Goal: Information Seeking & Learning: Learn about a topic

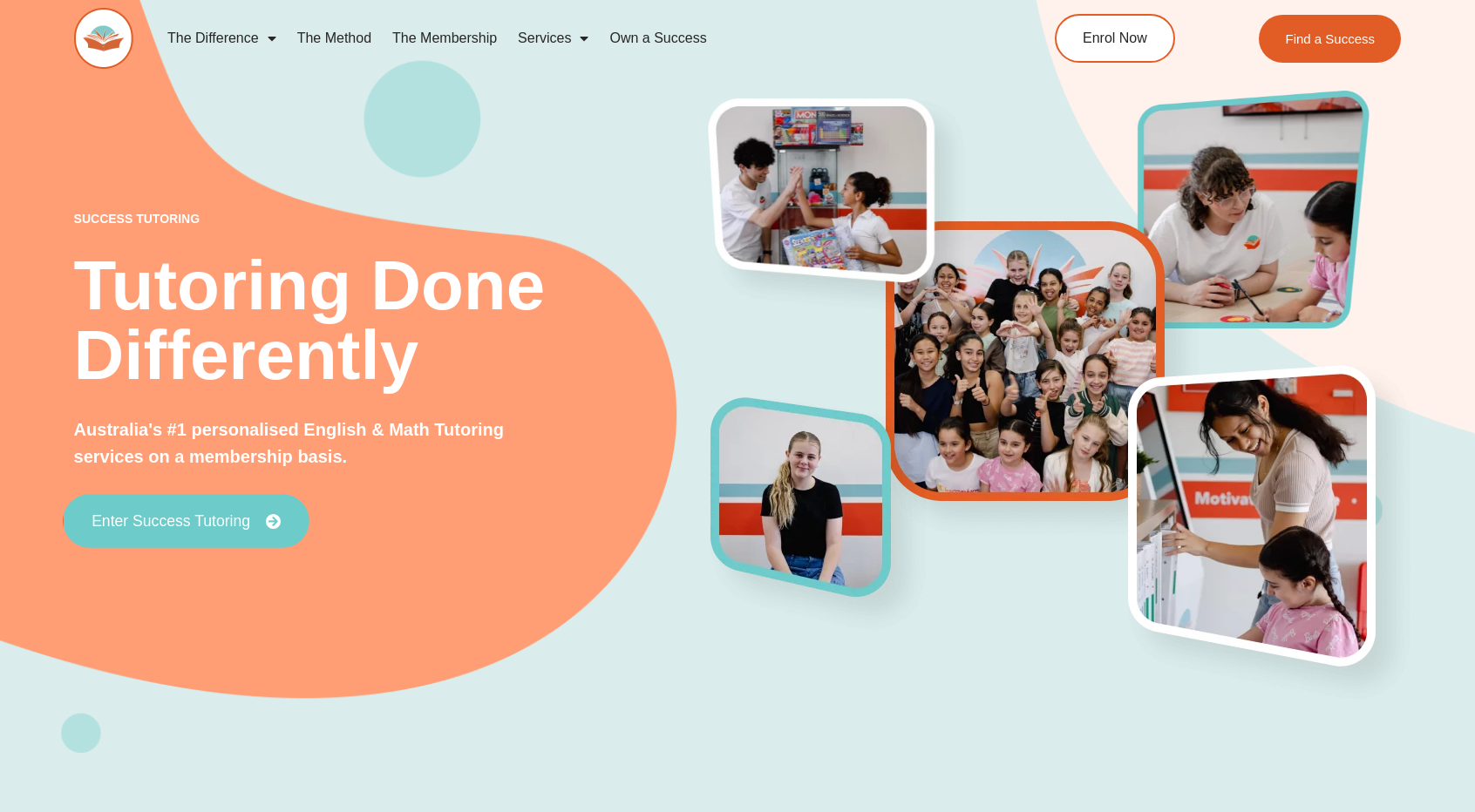
click at [183, 521] on span "Enter Success Tutoring" at bounding box center [170, 521] width 159 height 16
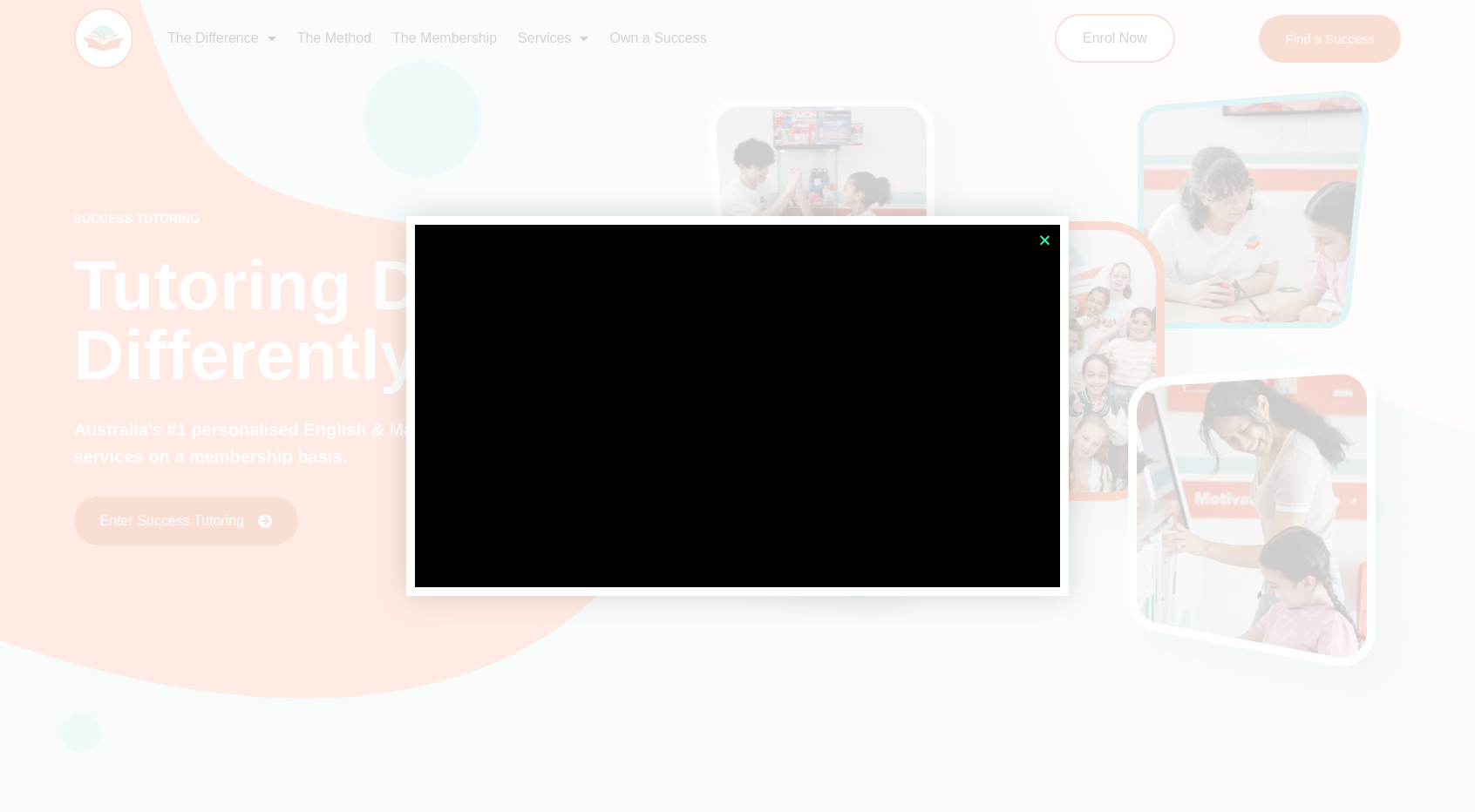
click at [1038, 236] on icon "Close" at bounding box center [1044, 240] width 13 height 13
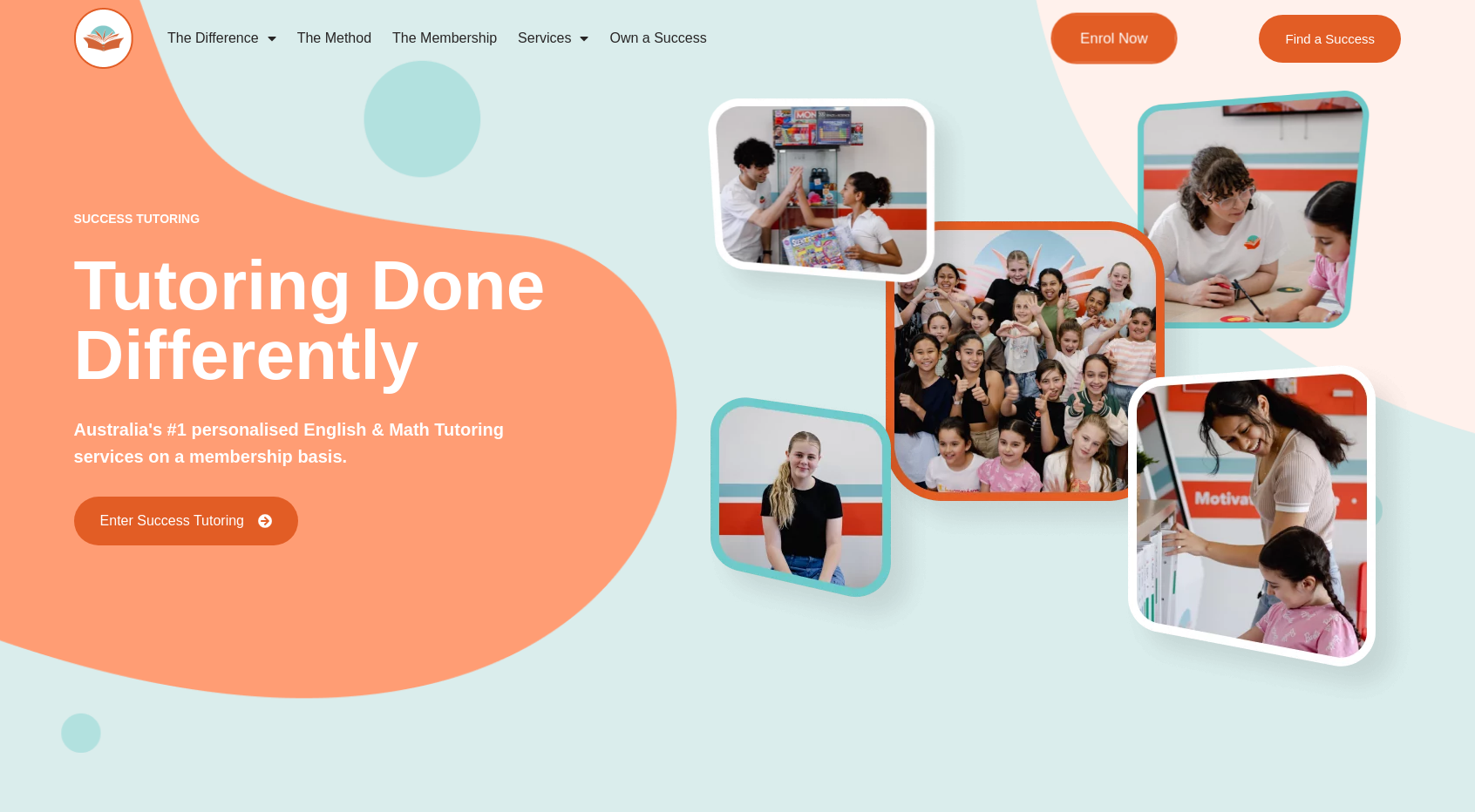
click at [1098, 41] on span "Enrol Now" at bounding box center [1113, 39] width 68 height 15
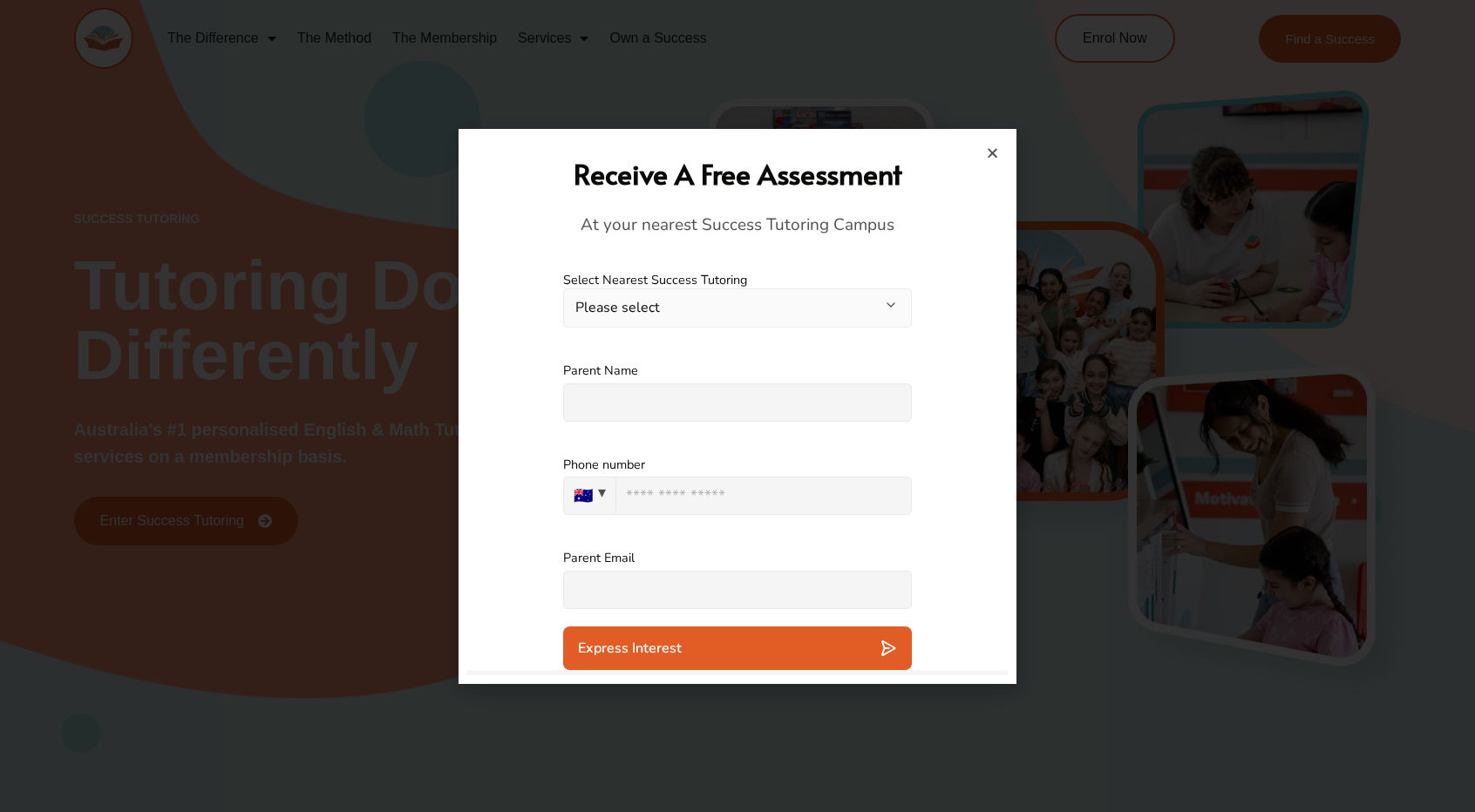
click at [686, 292] on button "Please select" at bounding box center [737, 308] width 349 height 40
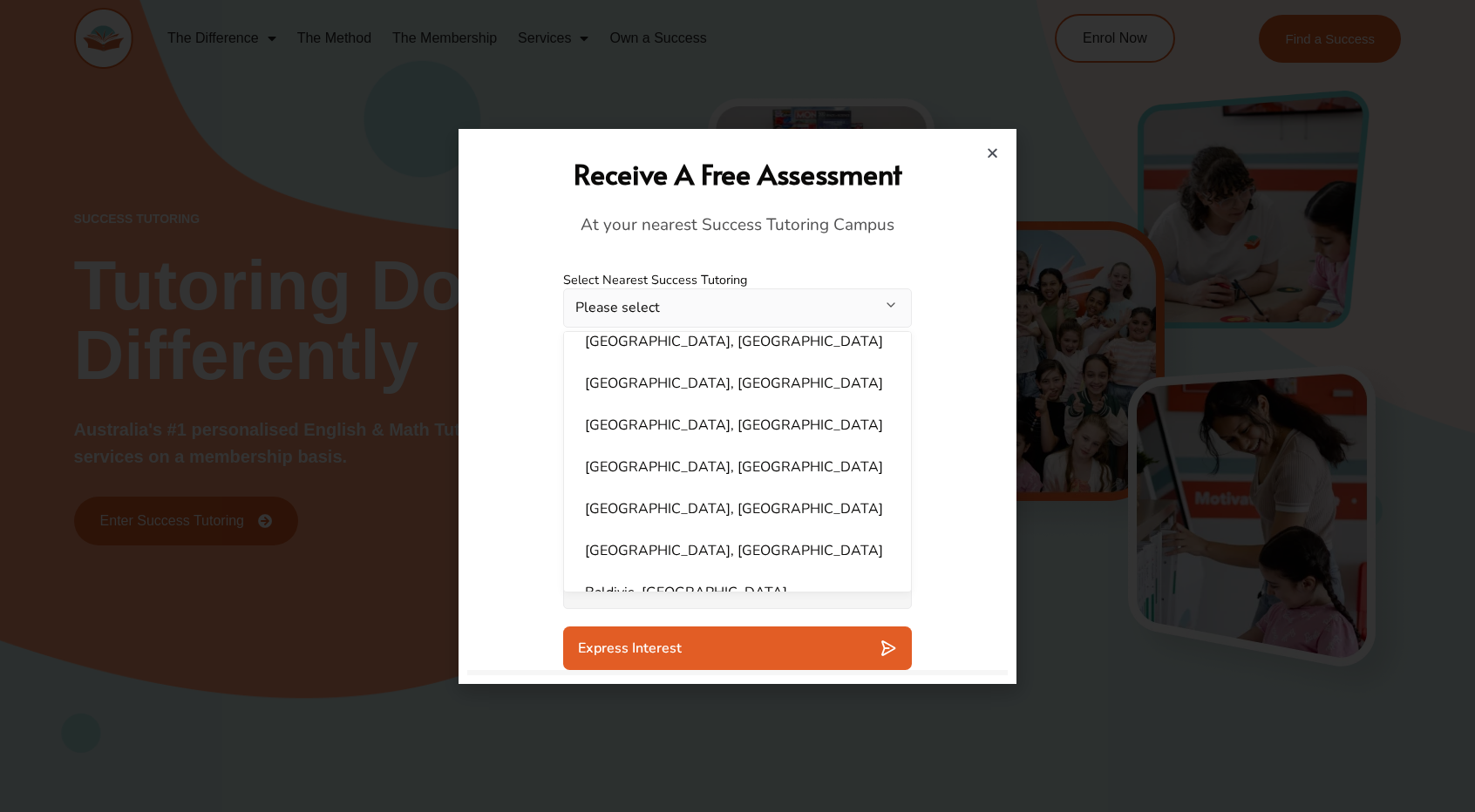
scroll to position [1050, 0]
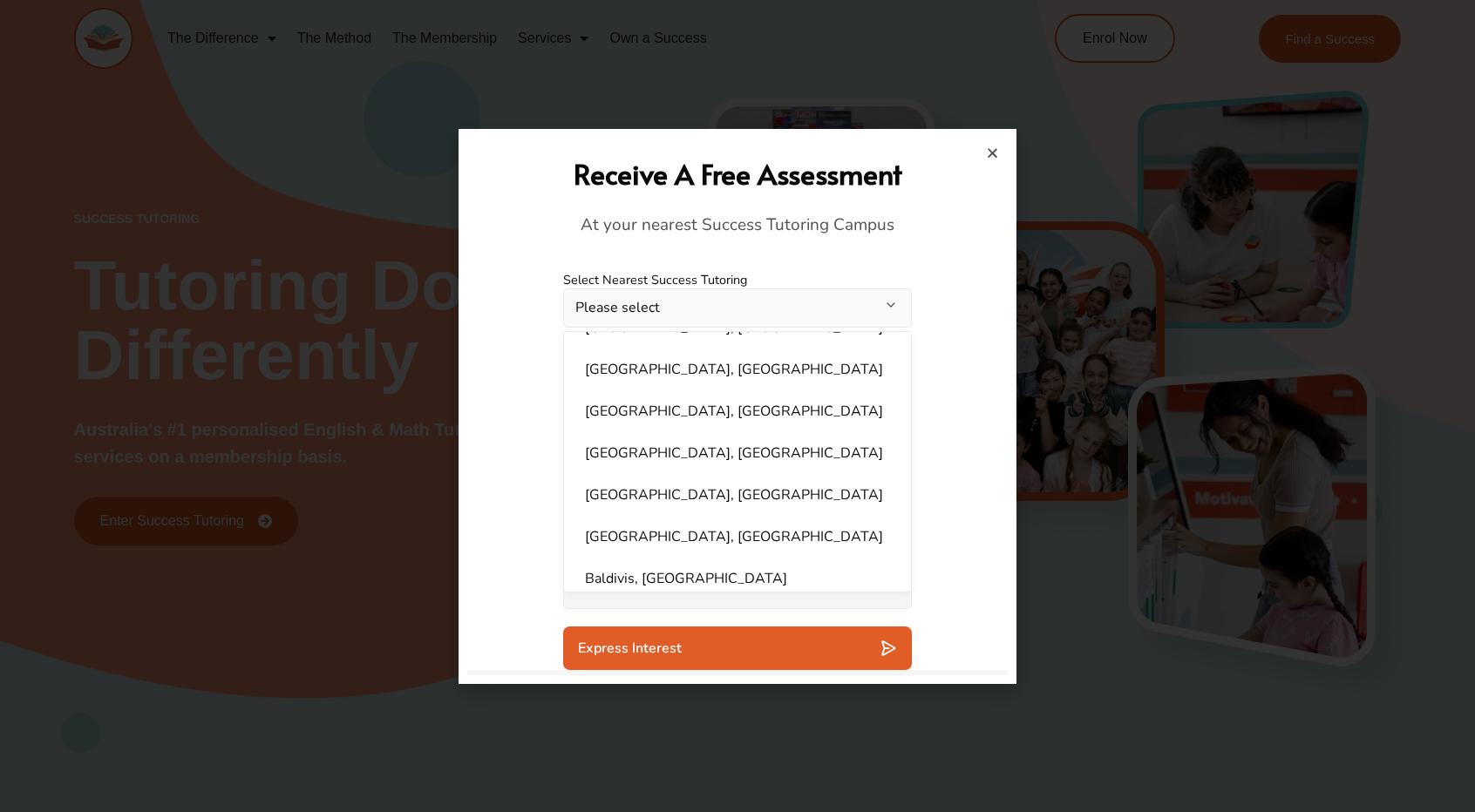
click at [749, 565] on li "Baldivis, WA" at bounding box center [737, 578] width 326 height 35
select select "**********"
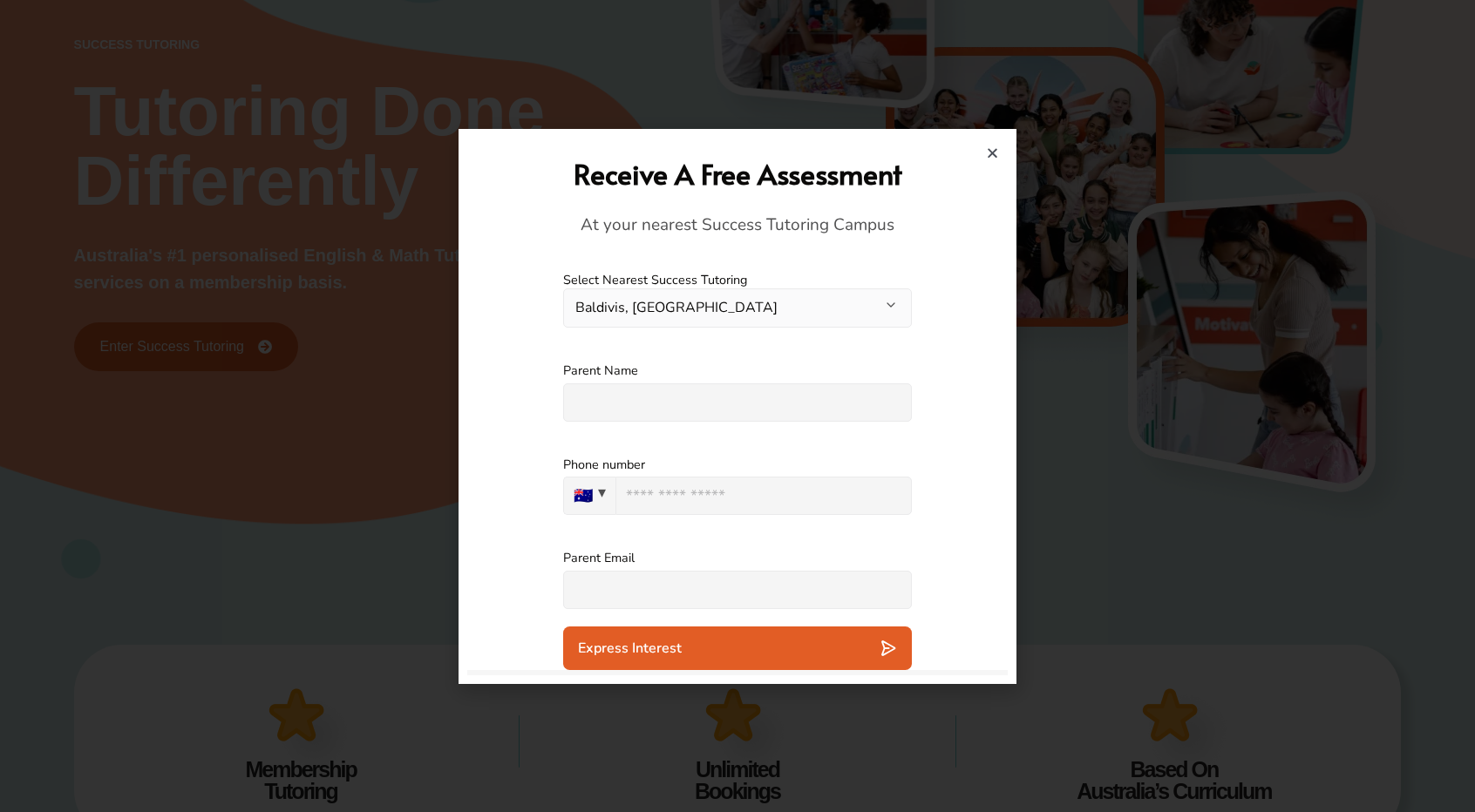
scroll to position [0, 0]
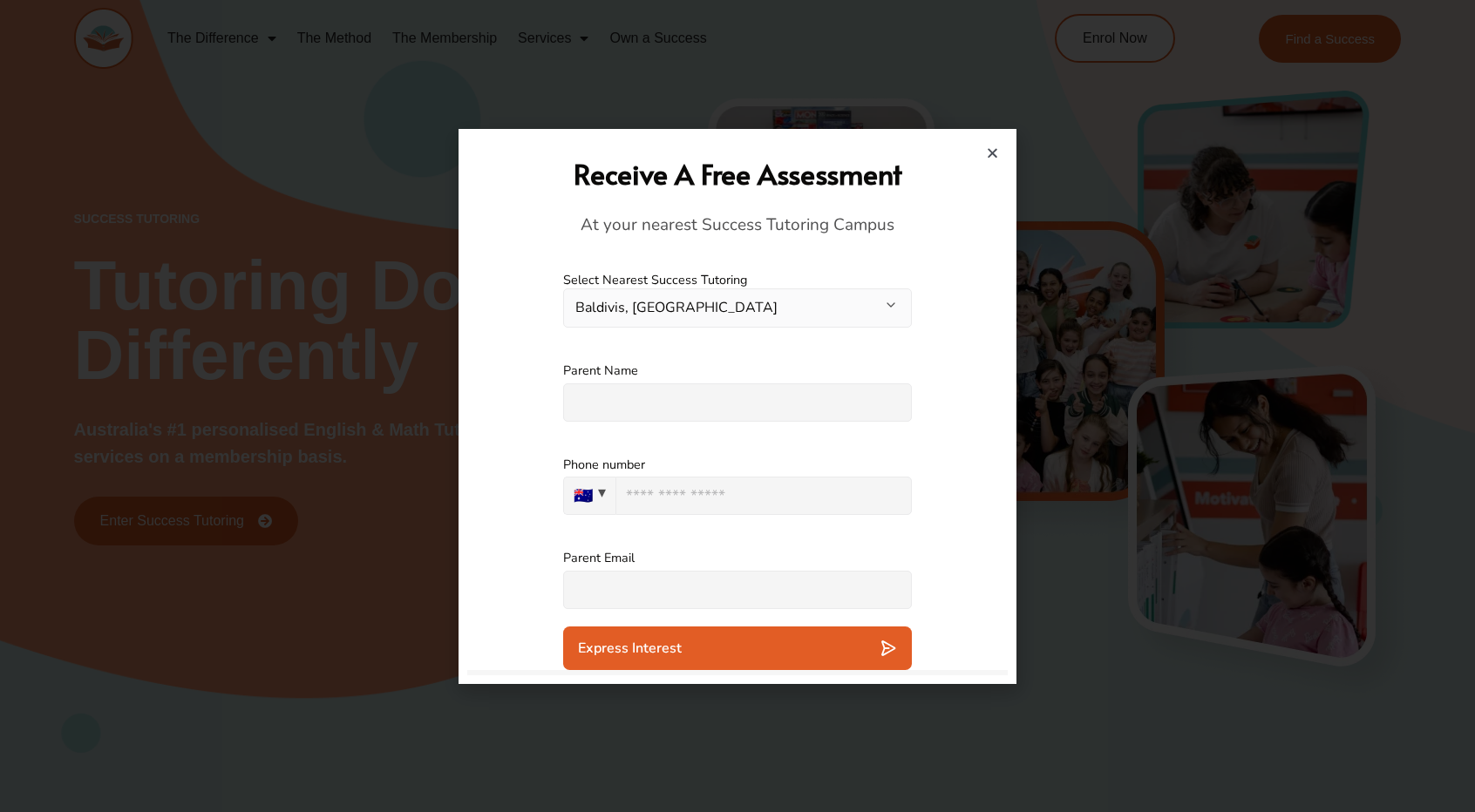
click at [983, 149] on div "Receive A Free Assessment At your nearest Success Tutoring Campus" at bounding box center [738, 196] width 523 height 117
click at [985, 150] on div "Receive A Free Assessment At your nearest Success Tutoring Campus" at bounding box center [738, 196] width 523 height 117
click at [991, 155] on icon "Close" at bounding box center [992, 153] width 13 height 13
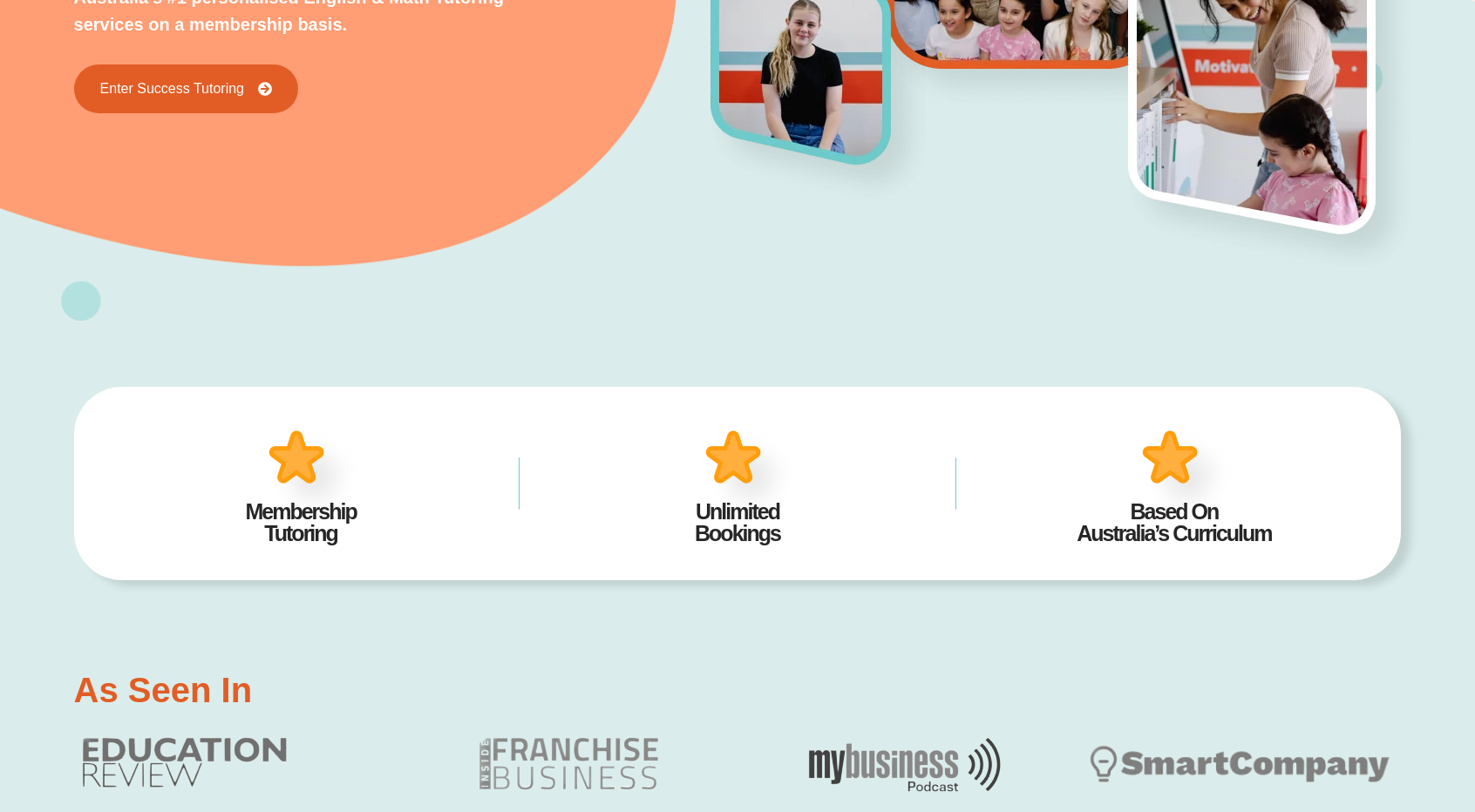
scroll to position [435, 0]
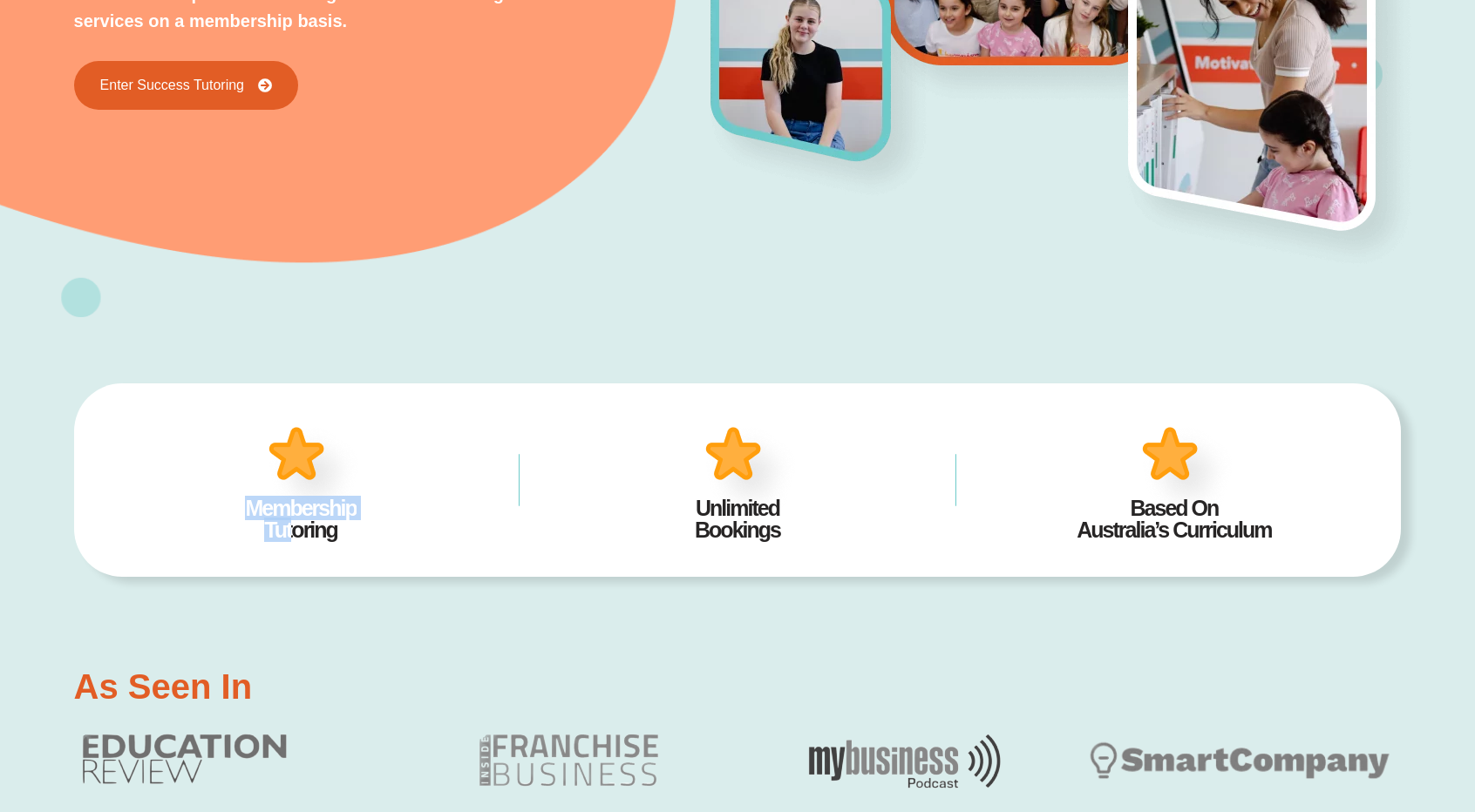
drag, startPoint x: 284, startPoint y: 521, endPoint x: 395, endPoint y: 519, distance: 111.0
click at [395, 519] on h2 "Membership Tutoring" at bounding box center [300, 520] width 384 height 44
click at [395, 520] on h2 "Membership Tutoring" at bounding box center [300, 520] width 384 height 44
click at [476, 463] on div "Membership Tutoring" at bounding box center [300, 480] width 384 height 140
drag, startPoint x: 291, startPoint y: 406, endPoint x: 299, endPoint y: 452, distance: 46.7
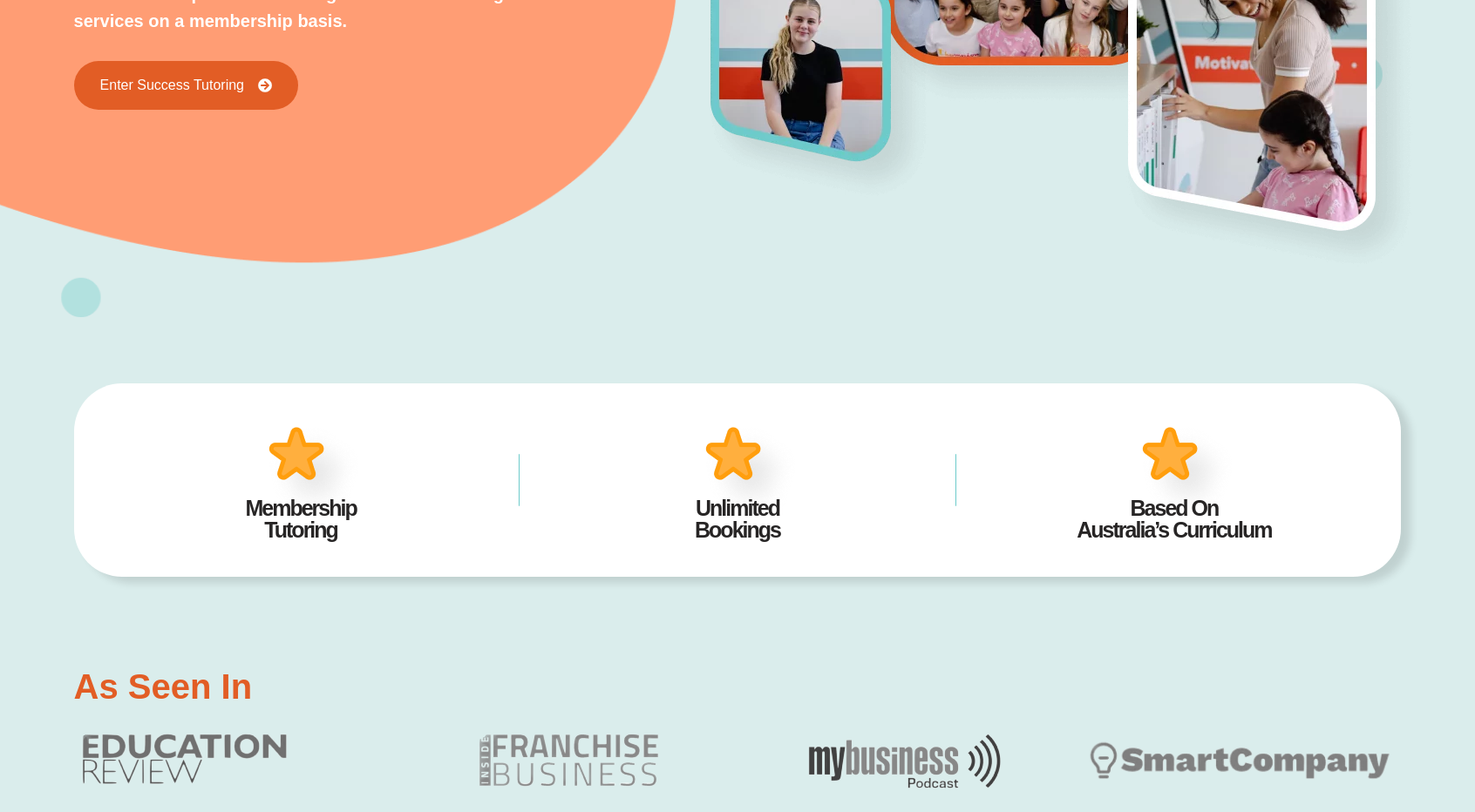
click at [299, 452] on div "Membership Tutoring Unlimited Bookings Based On Australia’s Curriculum 24/7 Acc…" at bounding box center [738, 480] width 1328 height 193
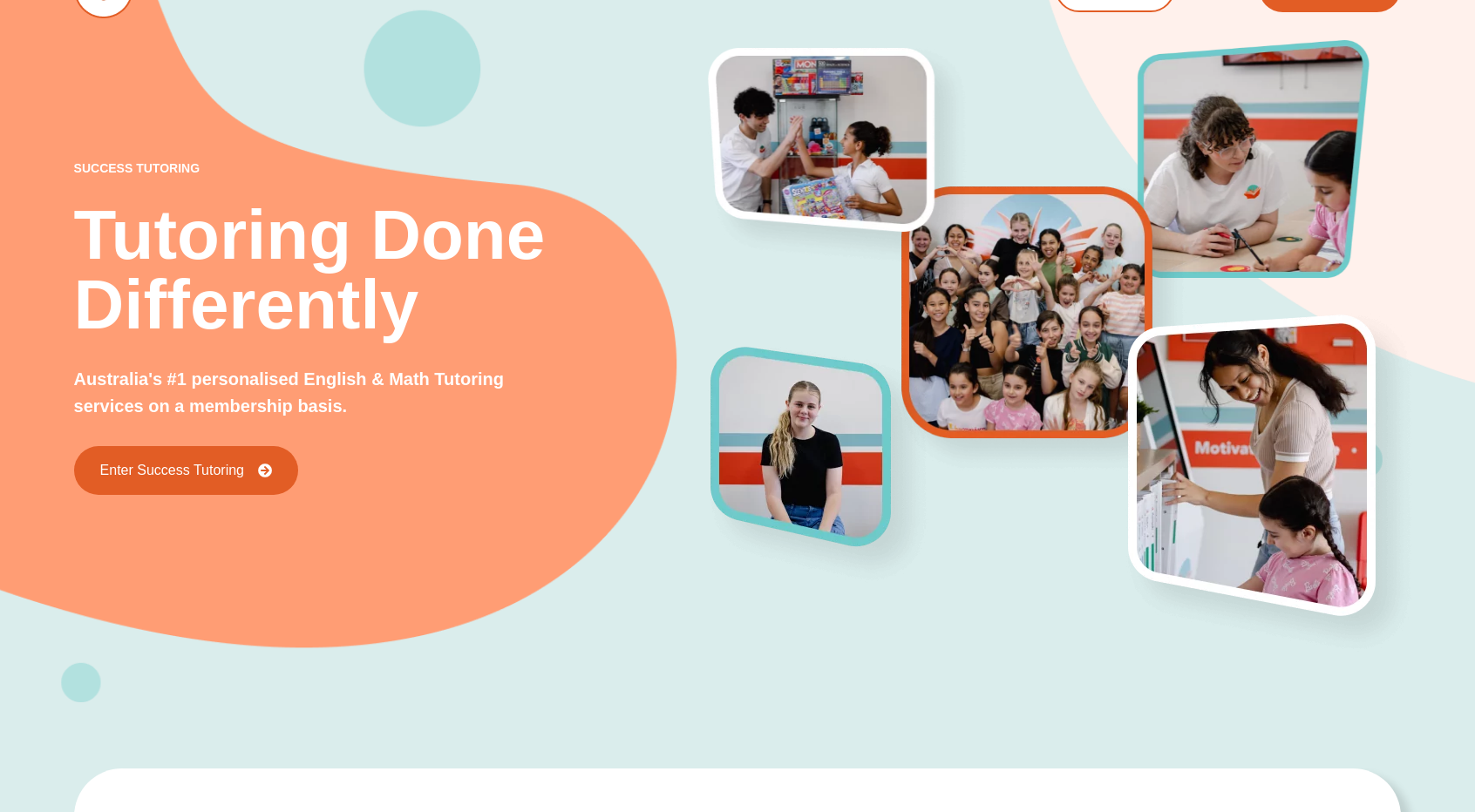
scroll to position [0, 0]
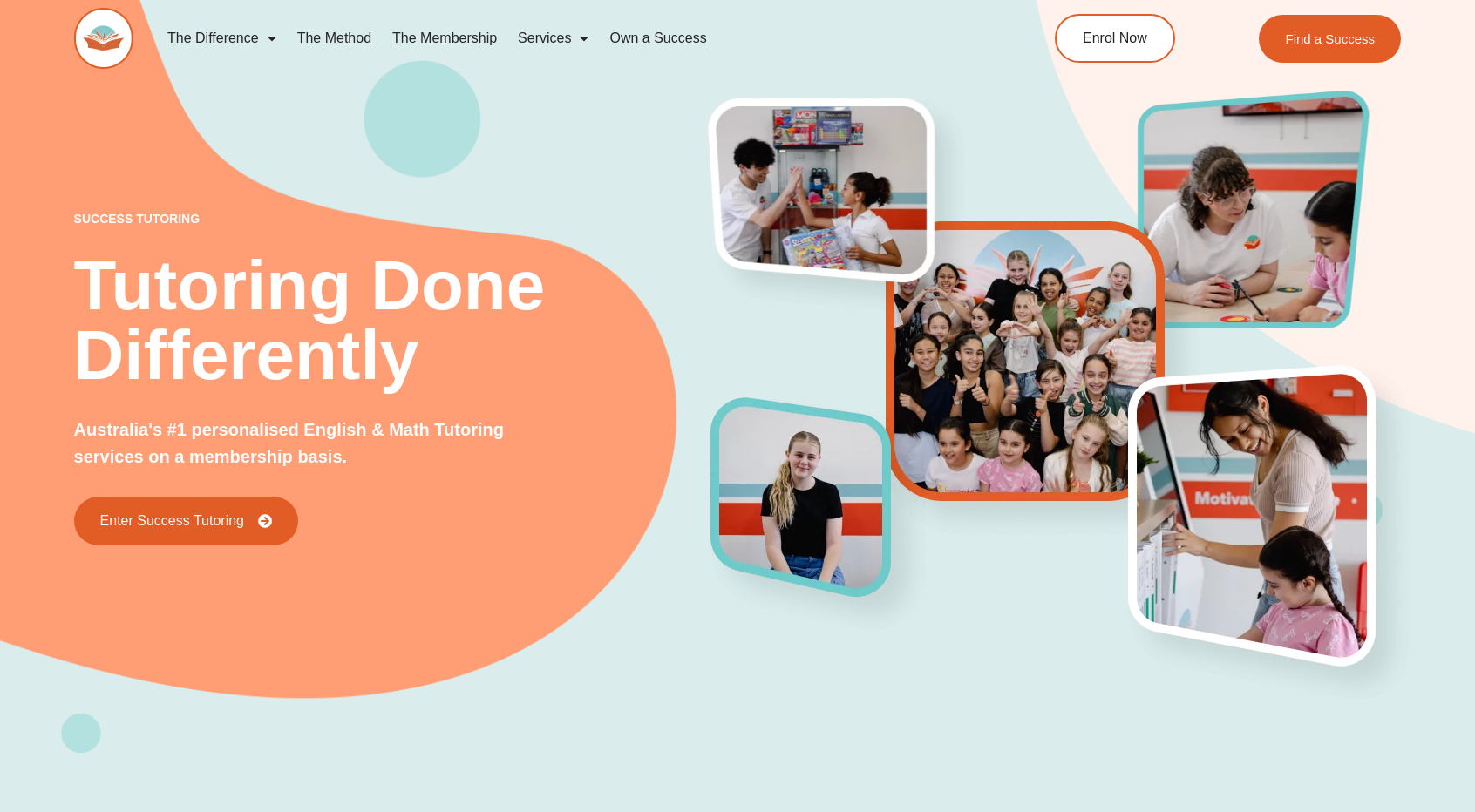
click at [112, 26] on img at bounding box center [104, 38] width 60 height 61
click at [594, 284] on h2 "Tutoring Done Differently" at bounding box center [392, 320] width 637 height 140
click at [599, 284] on h2 "Tutoring Done Differently" at bounding box center [392, 320] width 637 height 140
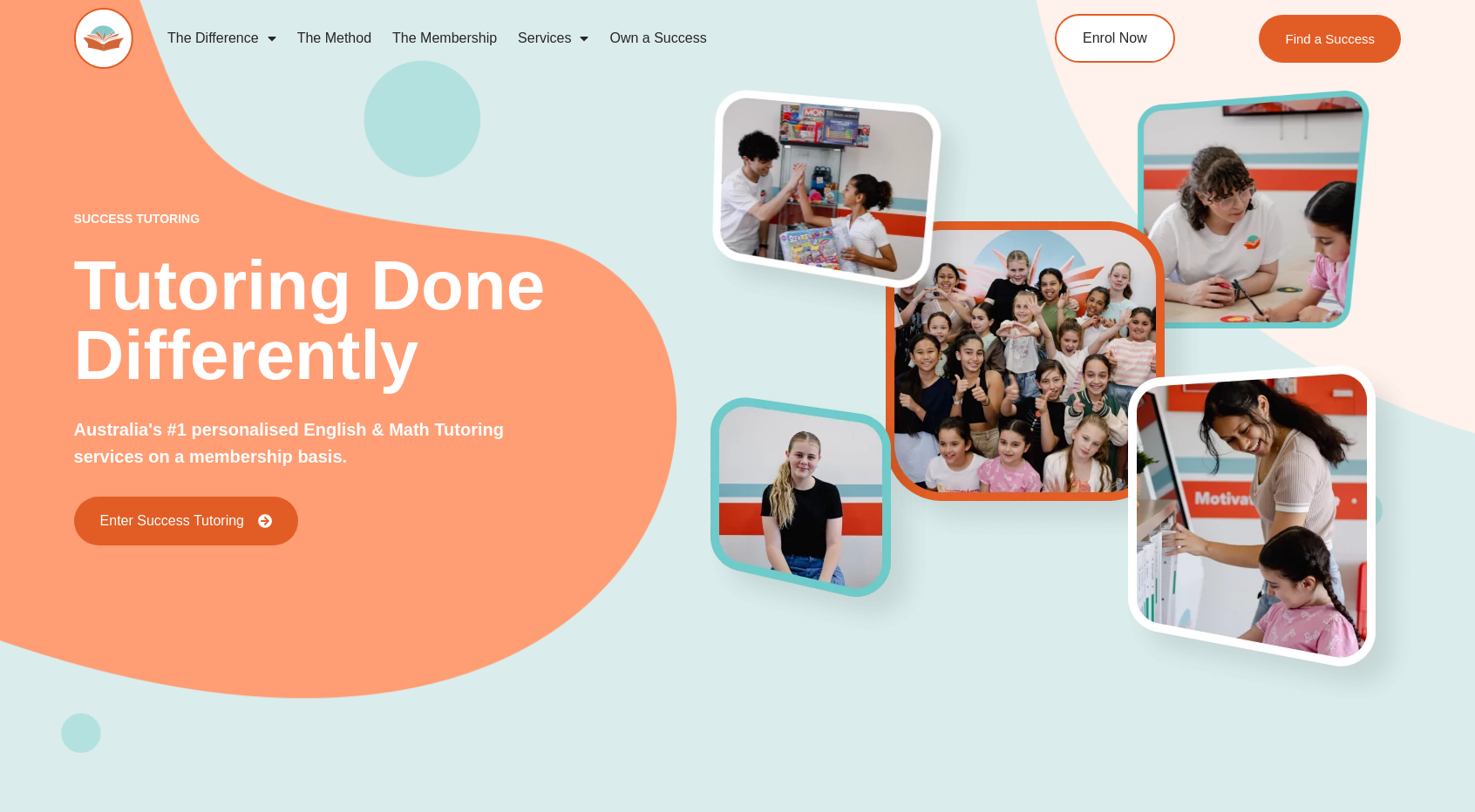
click at [817, 162] on img at bounding box center [836, 206] width 292 height 255
click at [800, 210] on img at bounding box center [836, 206] width 292 height 255
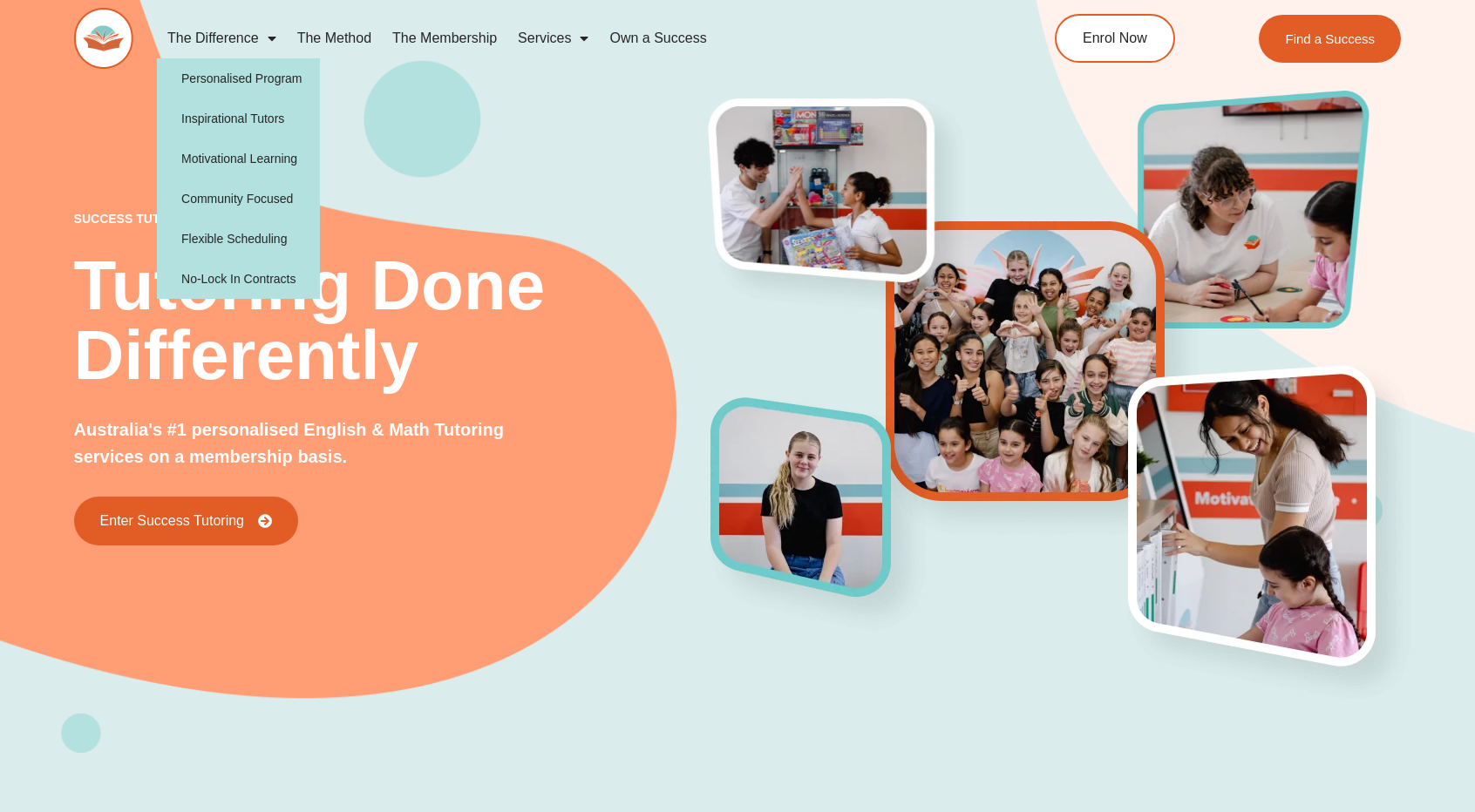
drag, startPoint x: 472, startPoint y: 270, endPoint x: 487, endPoint y: 265, distance: 15.8
click at [472, 269] on h2 "Tutoring Done Differently" at bounding box center [392, 320] width 637 height 140
